Goal: Find contact information: Find contact information

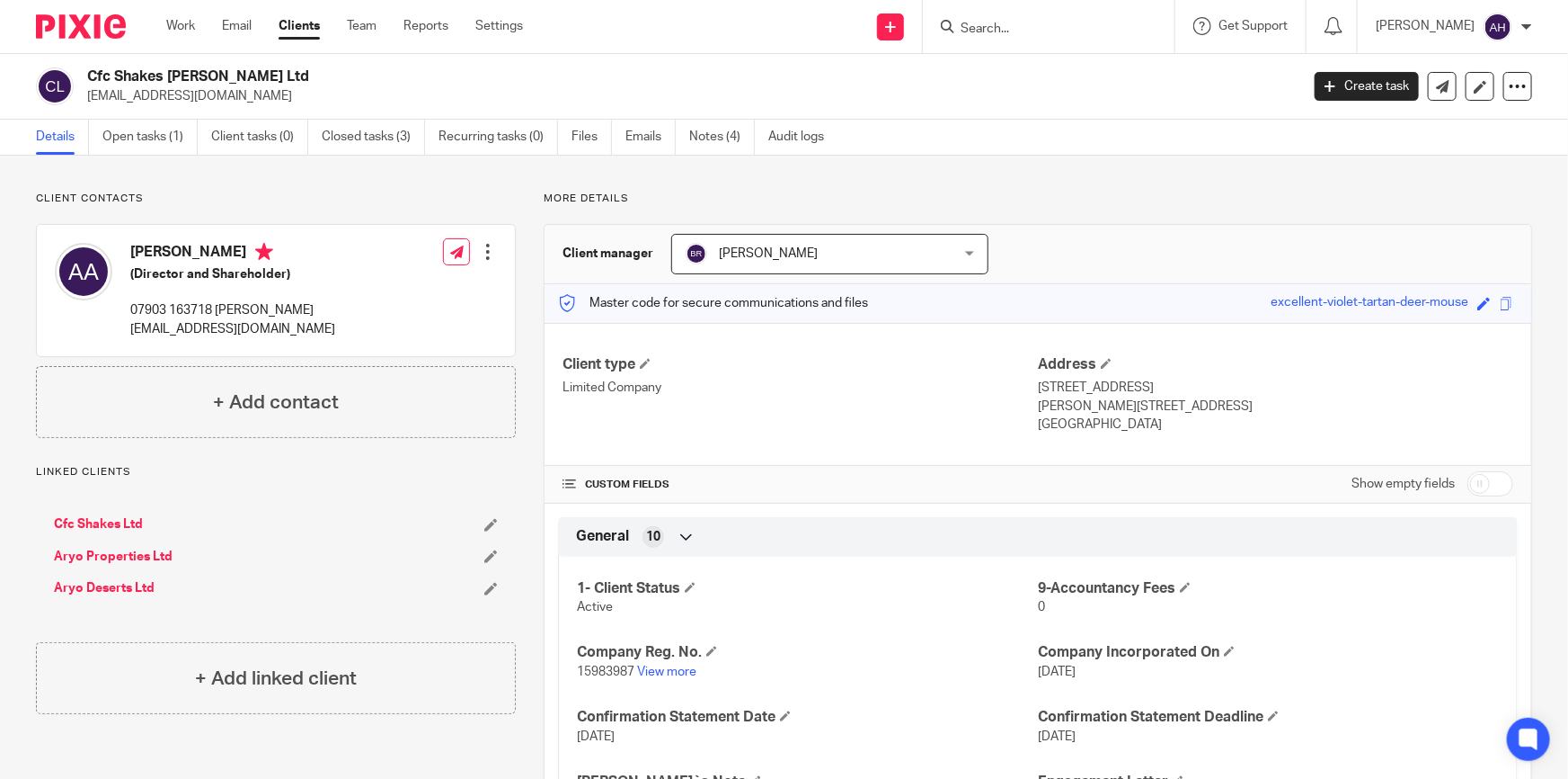
scroll to position [110, 0]
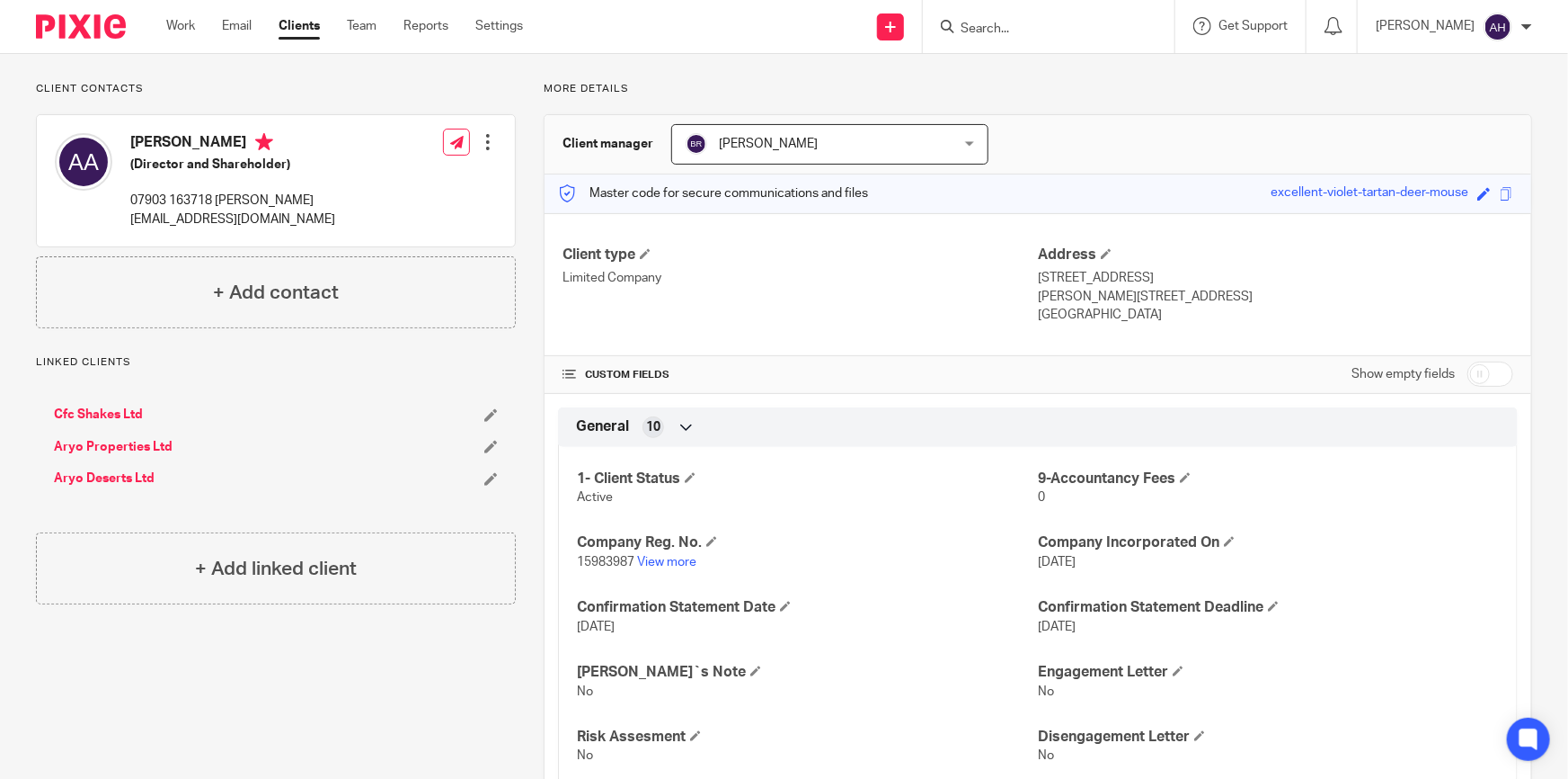
click at [1013, 33] on input "Search" at bounding box center [1039, 30] width 162 height 16
type input "E"
type input "3E"
click at [1020, 69] on link at bounding box center [1107, 77] width 303 height 42
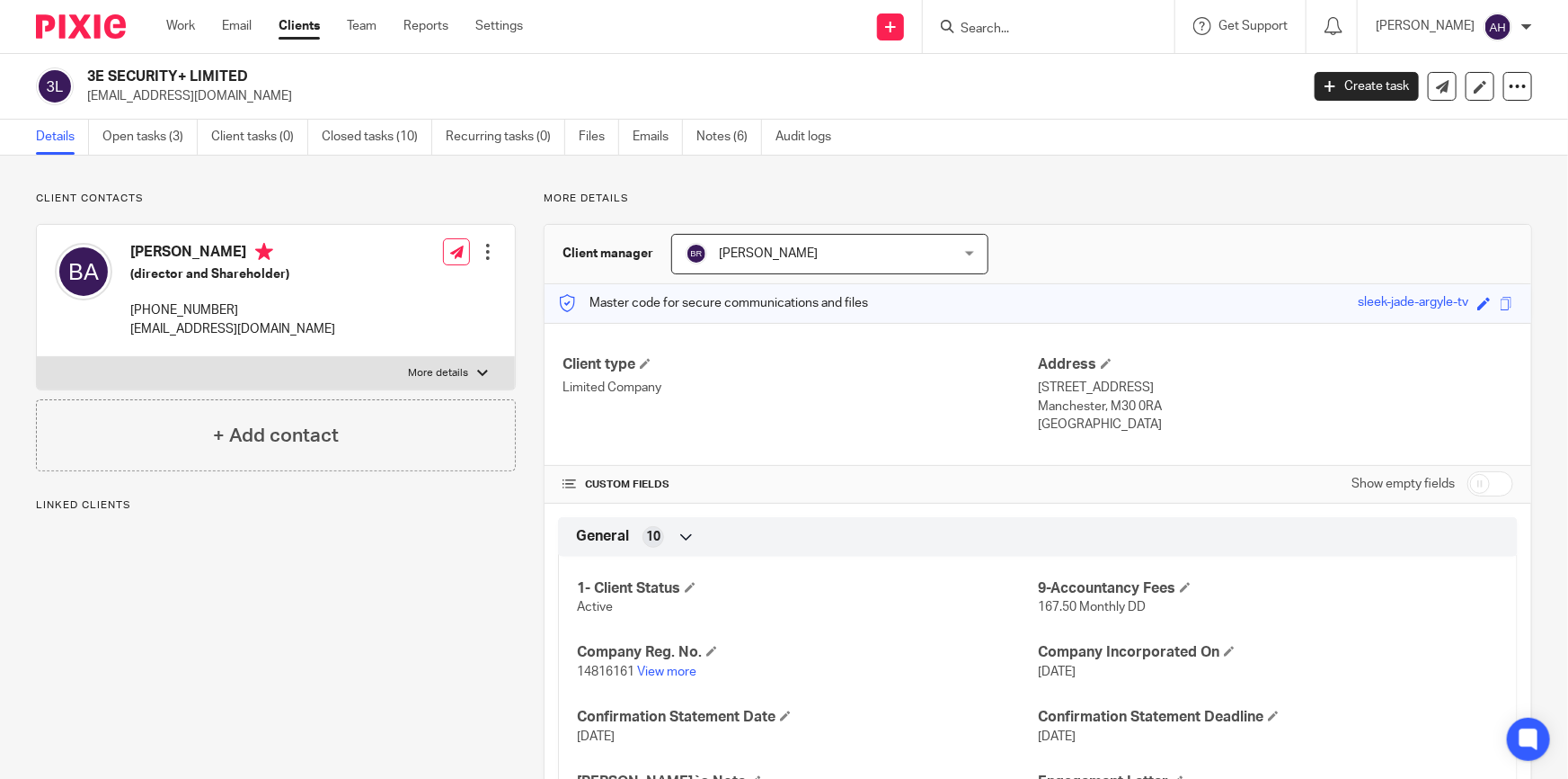
click at [247, 329] on p "[EMAIL_ADDRESS][DOMAIN_NAME]" at bounding box center [232, 329] width 205 height 18
click at [247, 329] on p "benabolghasemi@gmail.com" at bounding box center [232, 329] width 205 height 18
click at [247, 329] on p "[EMAIL_ADDRESS][DOMAIN_NAME]" at bounding box center [232, 329] width 205 height 18
copy div "[EMAIL_ADDRESS][DOMAIN_NAME]"
